Goal: Use online tool/utility

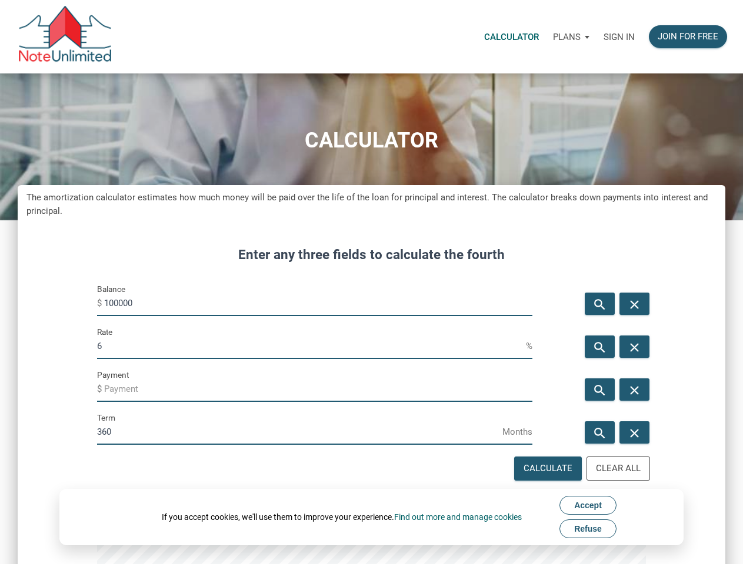
scroll to position [1024, 707]
